Goal: Information Seeking & Learning: Learn about a topic

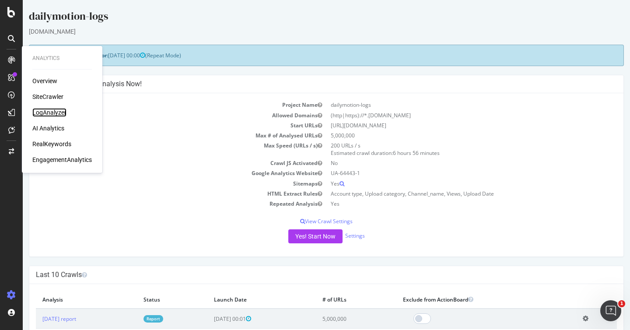
click at [49, 113] on div "LogAnalyzer" at bounding box center [49, 112] width 34 height 9
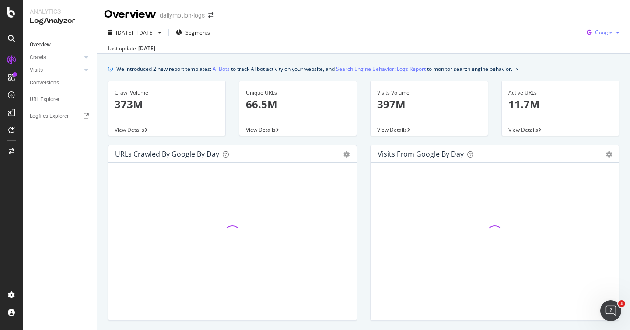
click at [609, 35] on span "Google" at bounding box center [603, 31] width 17 height 7
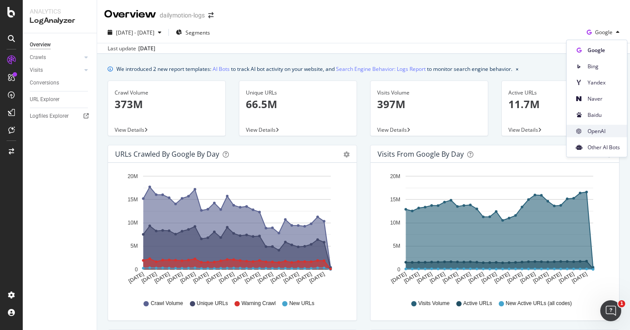
click at [599, 132] on span "OpenAI" at bounding box center [604, 131] width 32 height 8
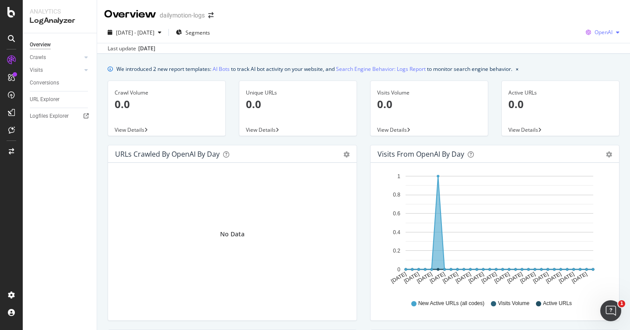
click at [605, 34] on span "OpenAI" at bounding box center [604, 31] width 18 height 7
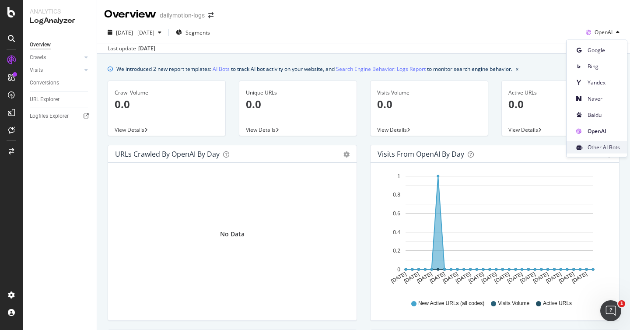
click at [598, 144] on span "Other AI Bots" at bounding box center [604, 147] width 32 height 8
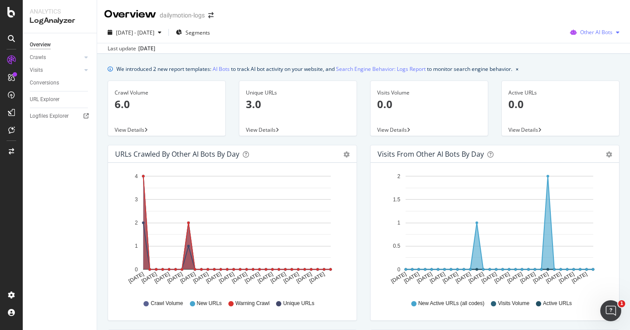
click at [588, 33] on span "Other AI Bots" at bounding box center [596, 31] width 32 height 7
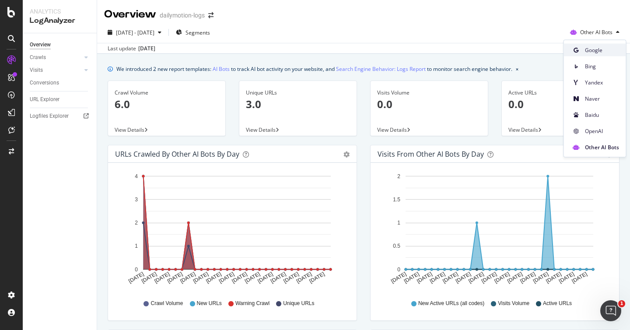
click at [591, 50] on span "Google" at bounding box center [602, 50] width 34 height 8
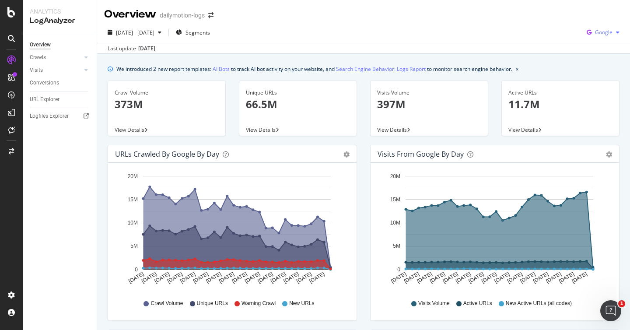
click at [617, 32] on icon "button" at bounding box center [617, 32] width 3 height 5
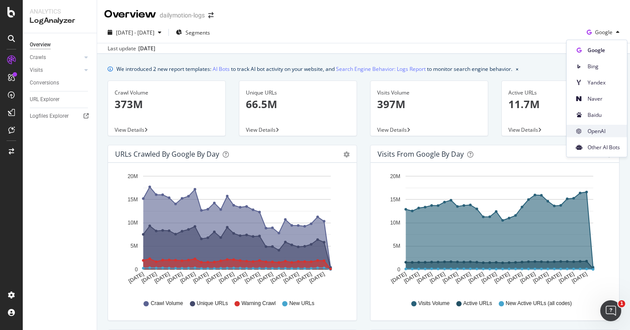
click at [598, 135] on div "OpenAI" at bounding box center [597, 131] width 60 height 13
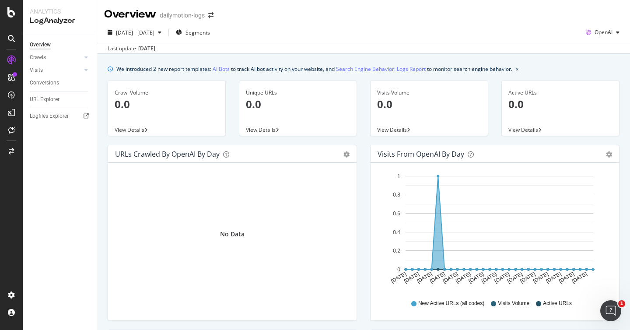
drag, startPoint x: 232, startPoint y: 100, endPoint x: 224, endPoint y: 91, distance: 11.8
click at [229, 99] on div "Crawl Volume 0.0 View Details Unique URLs 0.0 View Details Visits Volume 0.0 Vi…" at bounding box center [363, 112] width 525 height 64
click at [603, 32] on span "OpenAI" at bounding box center [604, 31] width 18 height 7
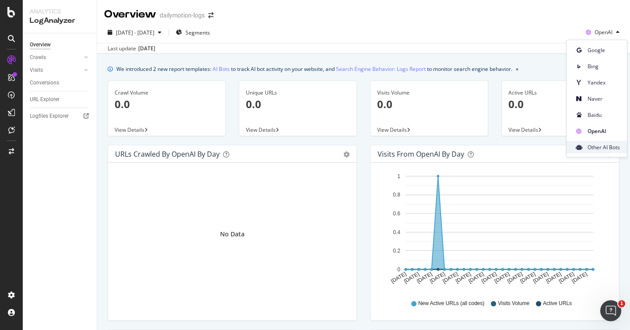
click at [604, 144] on span "Other AI Bots" at bounding box center [604, 147] width 32 height 8
